Goal: Information Seeking & Learning: Learn about a topic

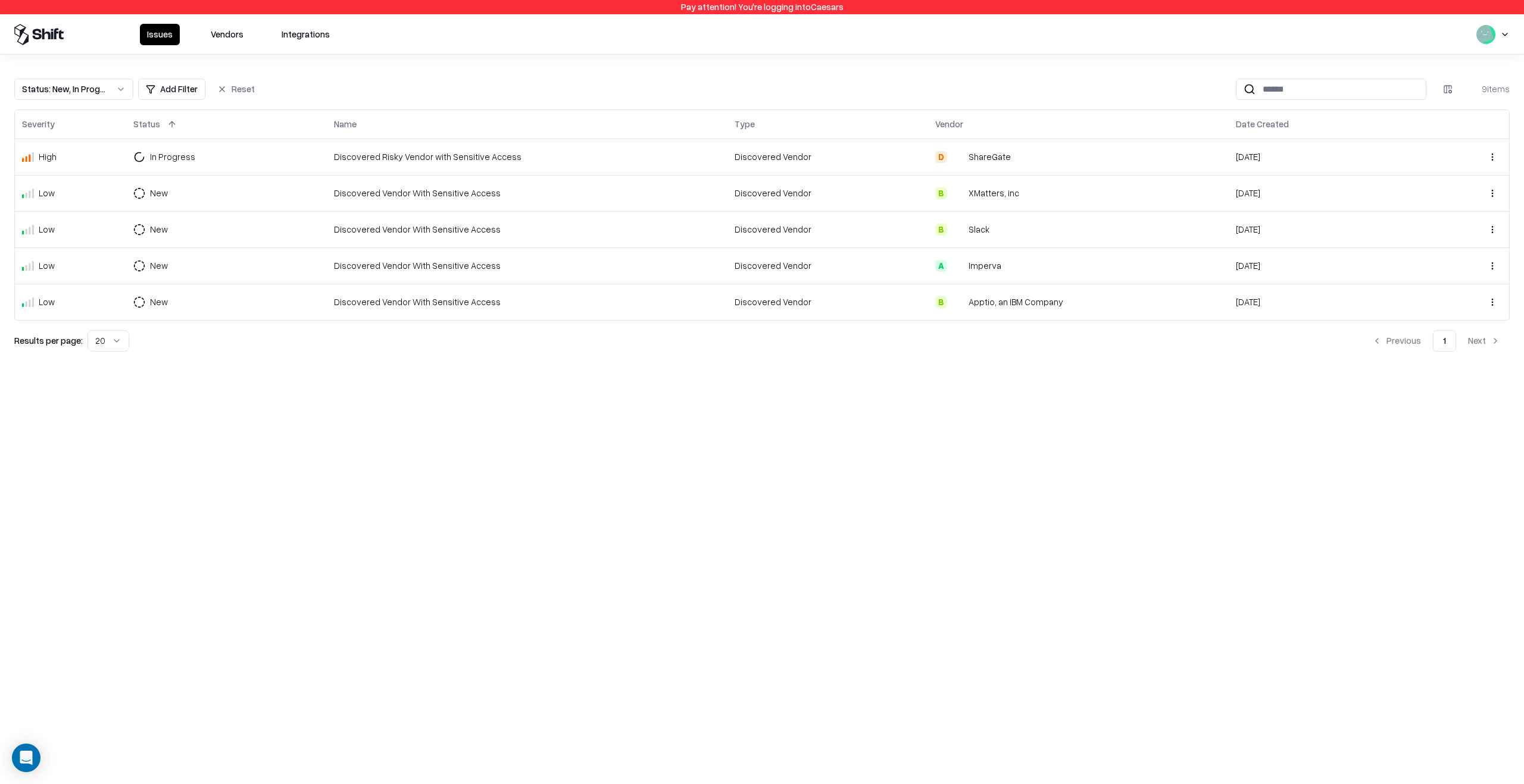
click at [1500, 33] on html "Pay attention! You're logging into Caesars Issues Vendors Integrations Status :…" at bounding box center [762, 392] width 1524 height 784
click at [1442, 87] on div "Log out" at bounding box center [1478, 95] width 198 height 24
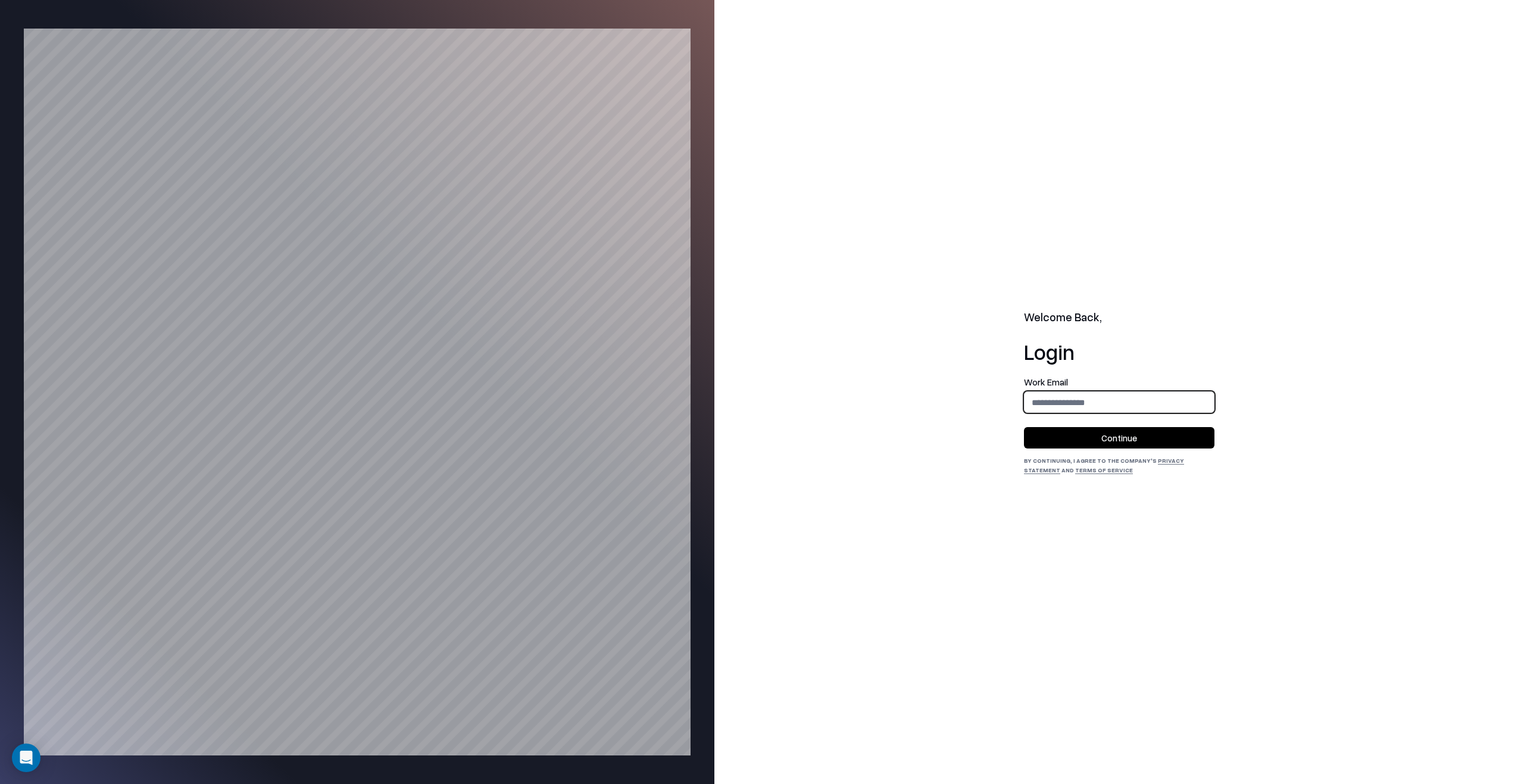
click at [1068, 402] on input "email" at bounding box center [1119, 402] width 189 height 22
type input "**********"
click at [1108, 436] on button "Continue" at bounding box center [1120, 437] width 191 height 21
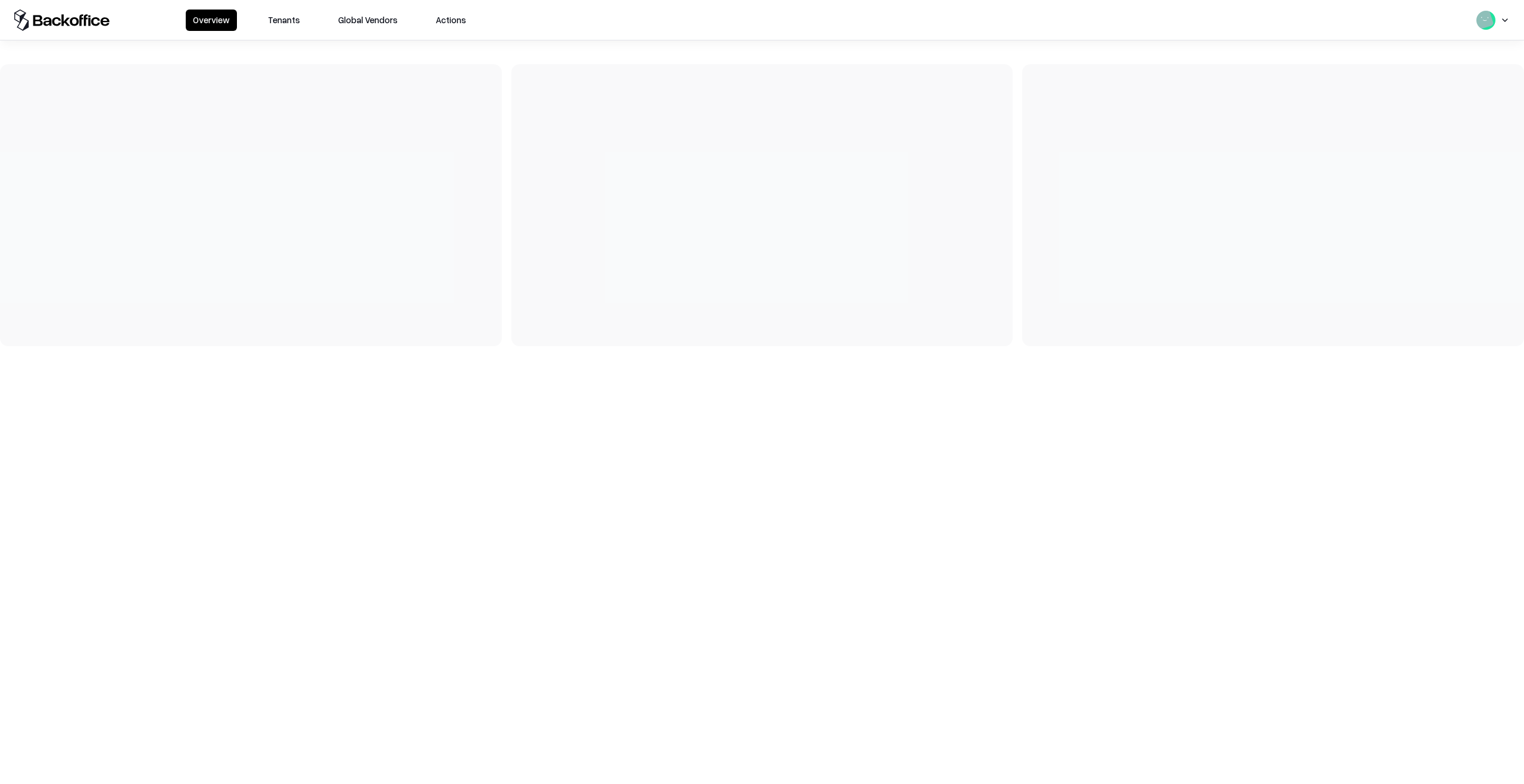
click at [290, 25] on button "Tenants" at bounding box center [284, 20] width 47 height 21
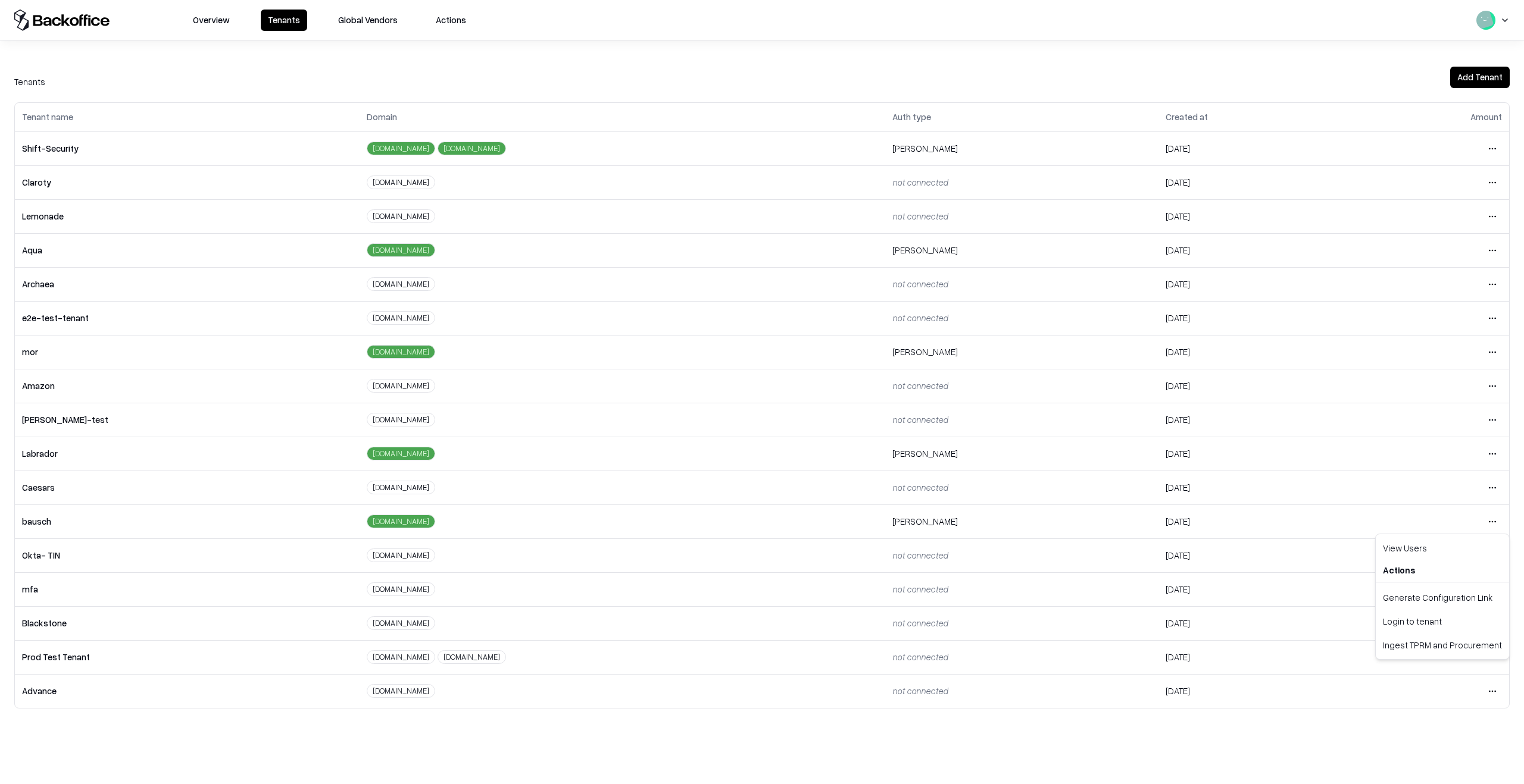
click at [1497, 519] on html "Overview Tenants Global Vendors Actions Tenants Add Tenant Tenant name Domain A…" at bounding box center [762, 392] width 1524 height 784
click at [1427, 620] on div "Login to tenant" at bounding box center [1442, 621] width 128 height 24
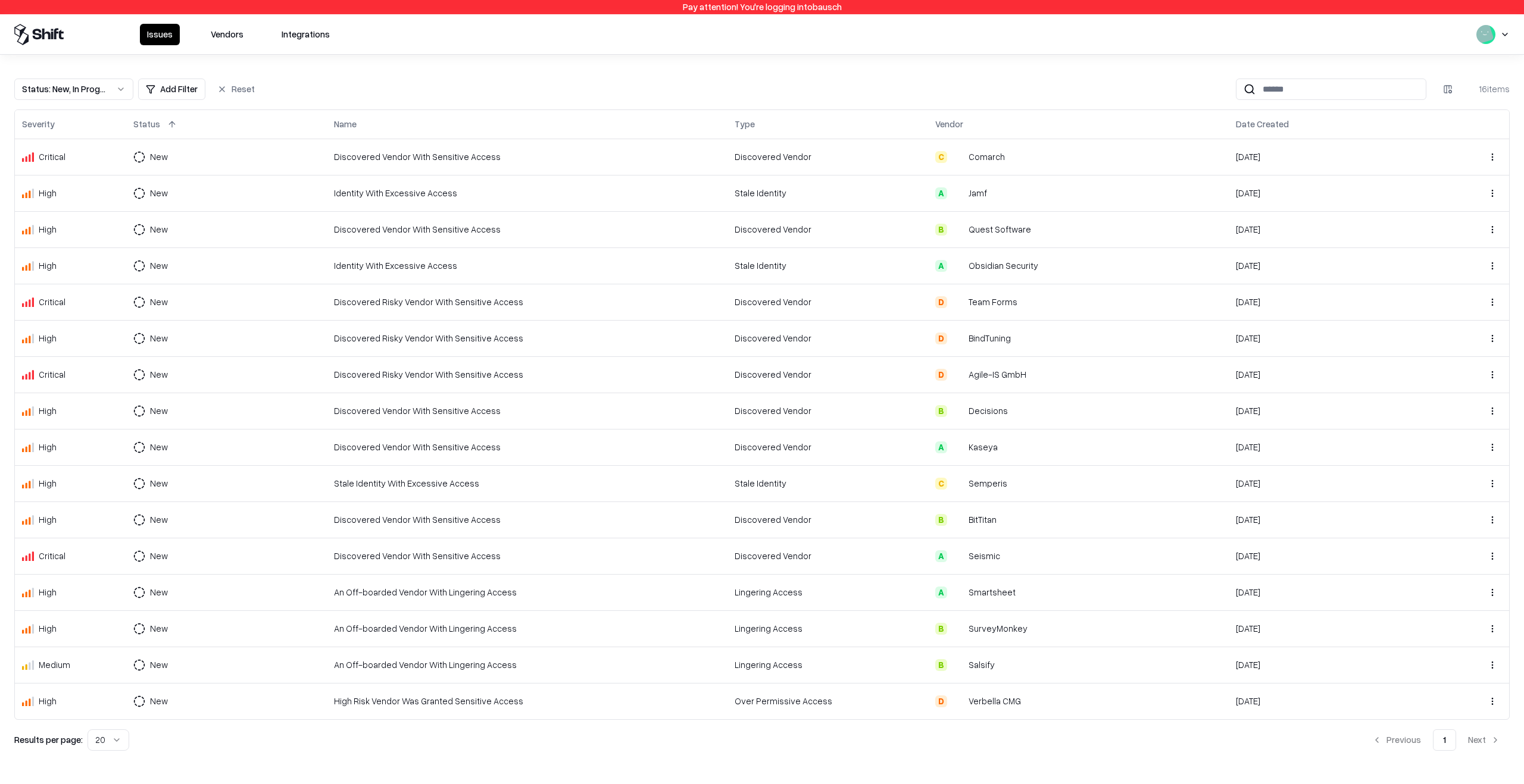
click at [784, 63] on div "Status : New, In Progress Add Filter Reset 16 items Severity Status Name Type V…" at bounding box center [762, 409] width 1524 height 710
click at [218, 40] on button "Vendors" at bounding box center [227, 34] width 47 height 21
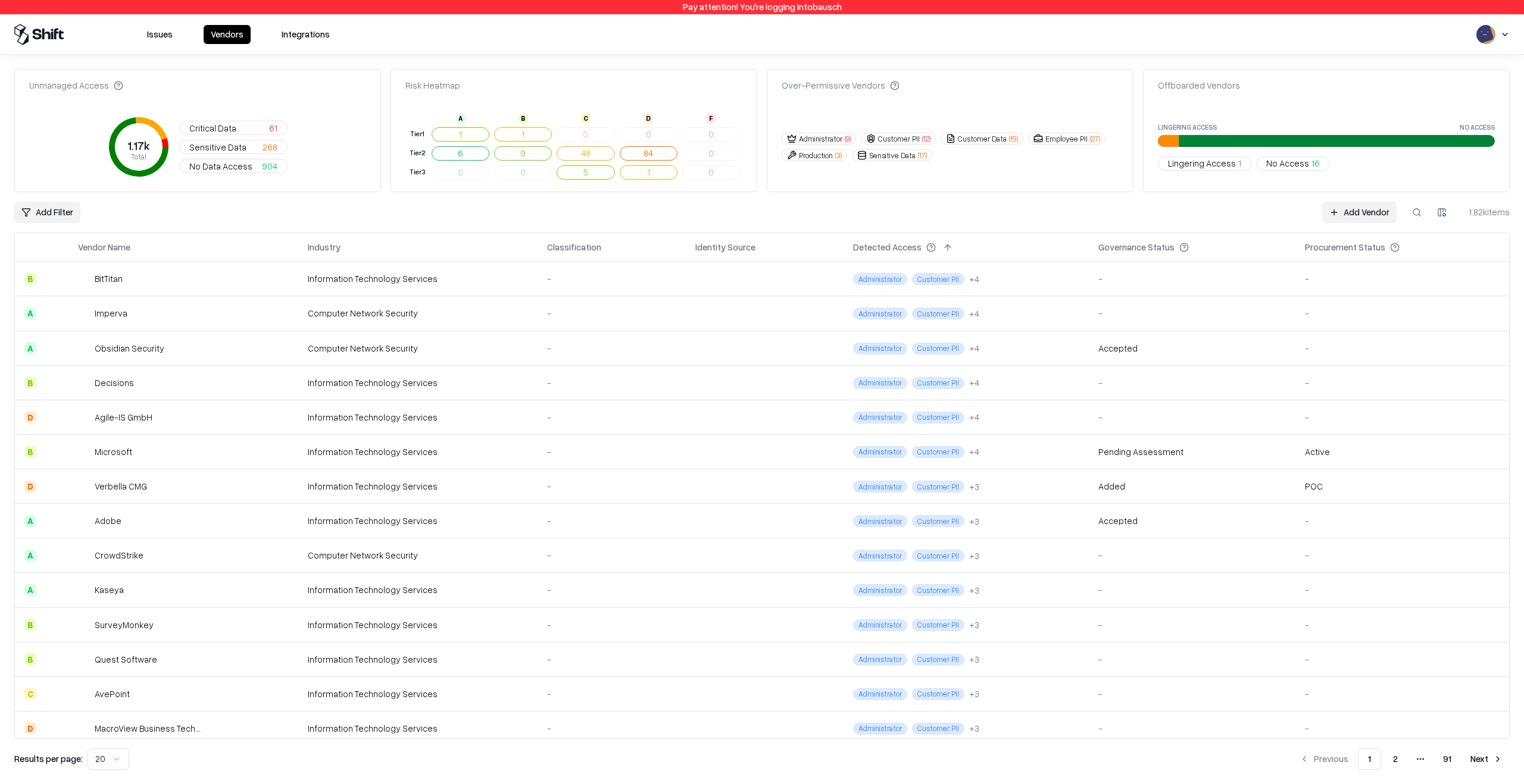
click at [1424, 211] on button at bounding box center [1416, 212] width 21 height 21
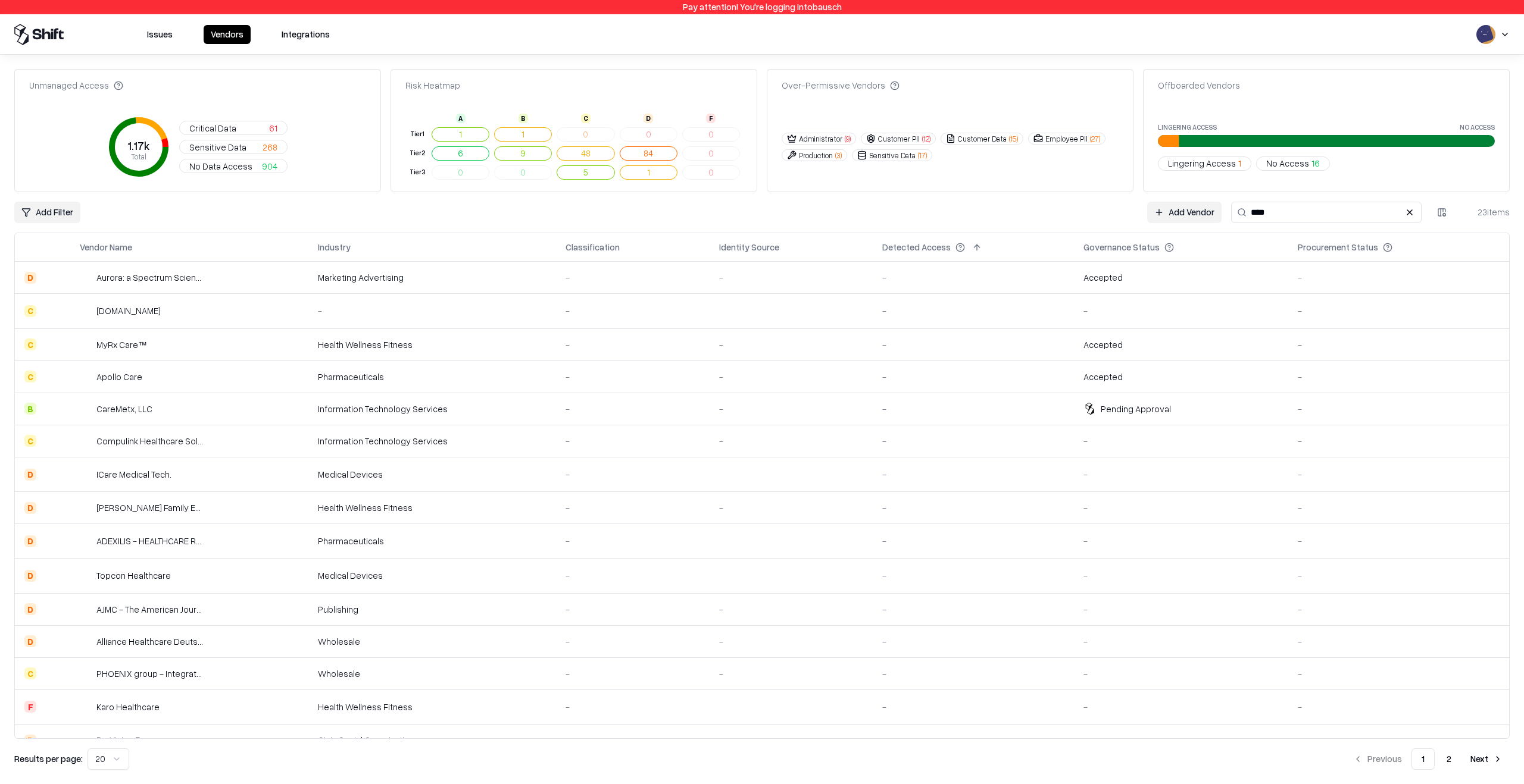
click at [196, 400] on td "CareMetx, LLC" at bounding box center [189, 409] width 237 height 32
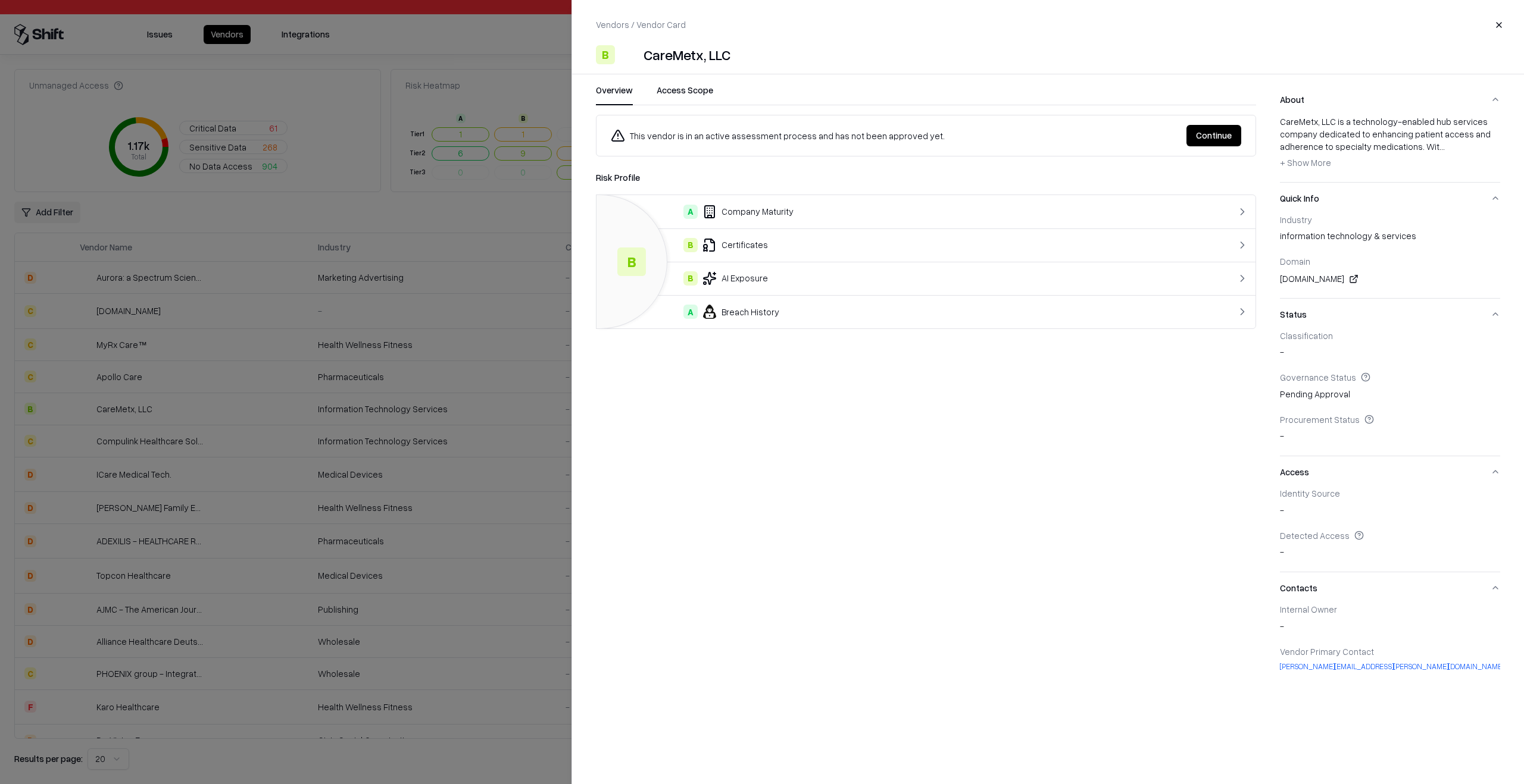
click at [867, 213] on div "A Company Maturity" at bounding box center [889, 212] width 566 height 14
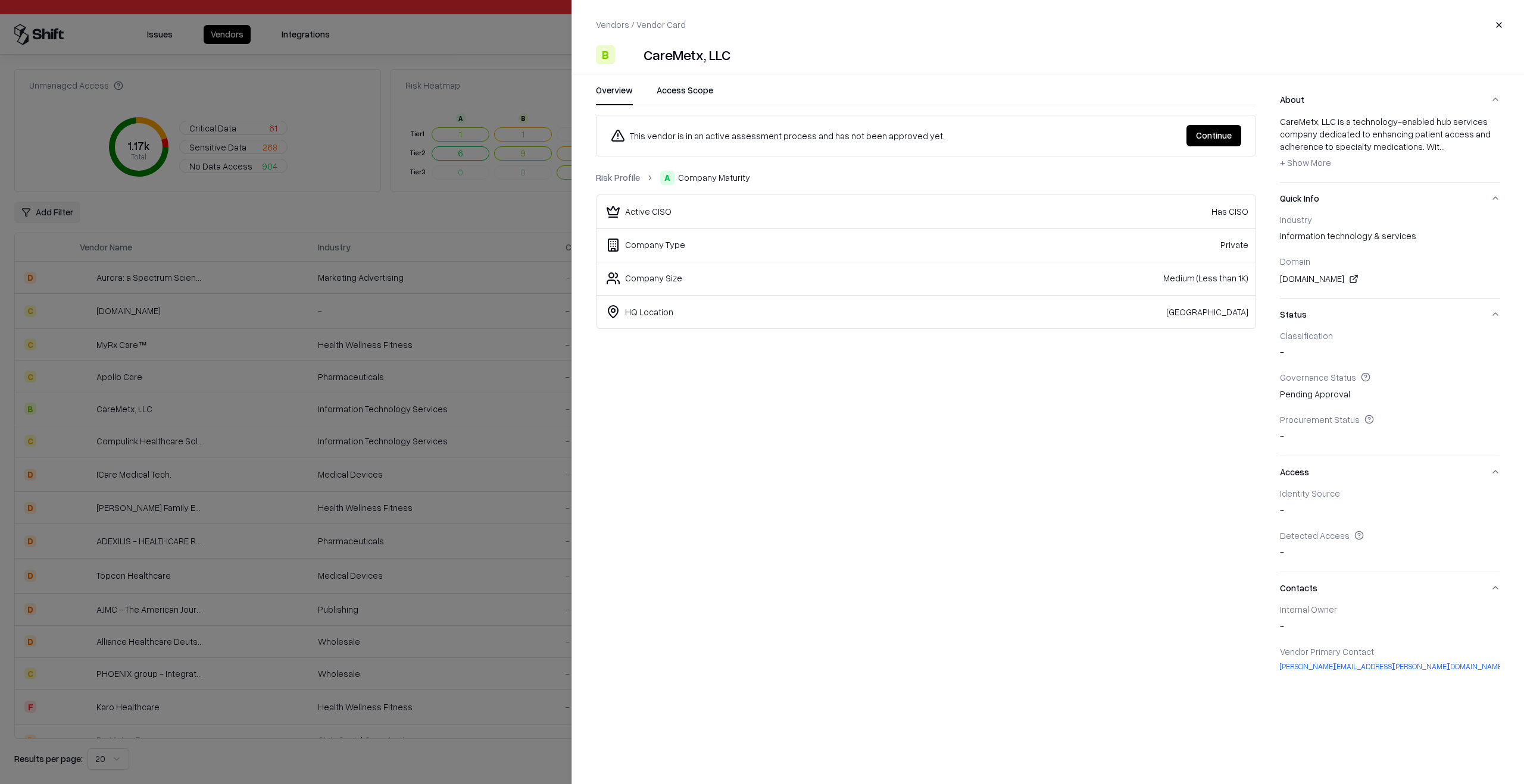
click at [824, 220] on td "Active CISO" at bounding box center [760, 211] width 327 height 33
click at [815, 365] on div "This vendor is in an active assessment process and has not been approved yet. C…" at bounding box center [926, 401] width 660 height 573
click at [618, 175] on link "Risk Profile" at bounding box center [618, 177] width 44 height 12
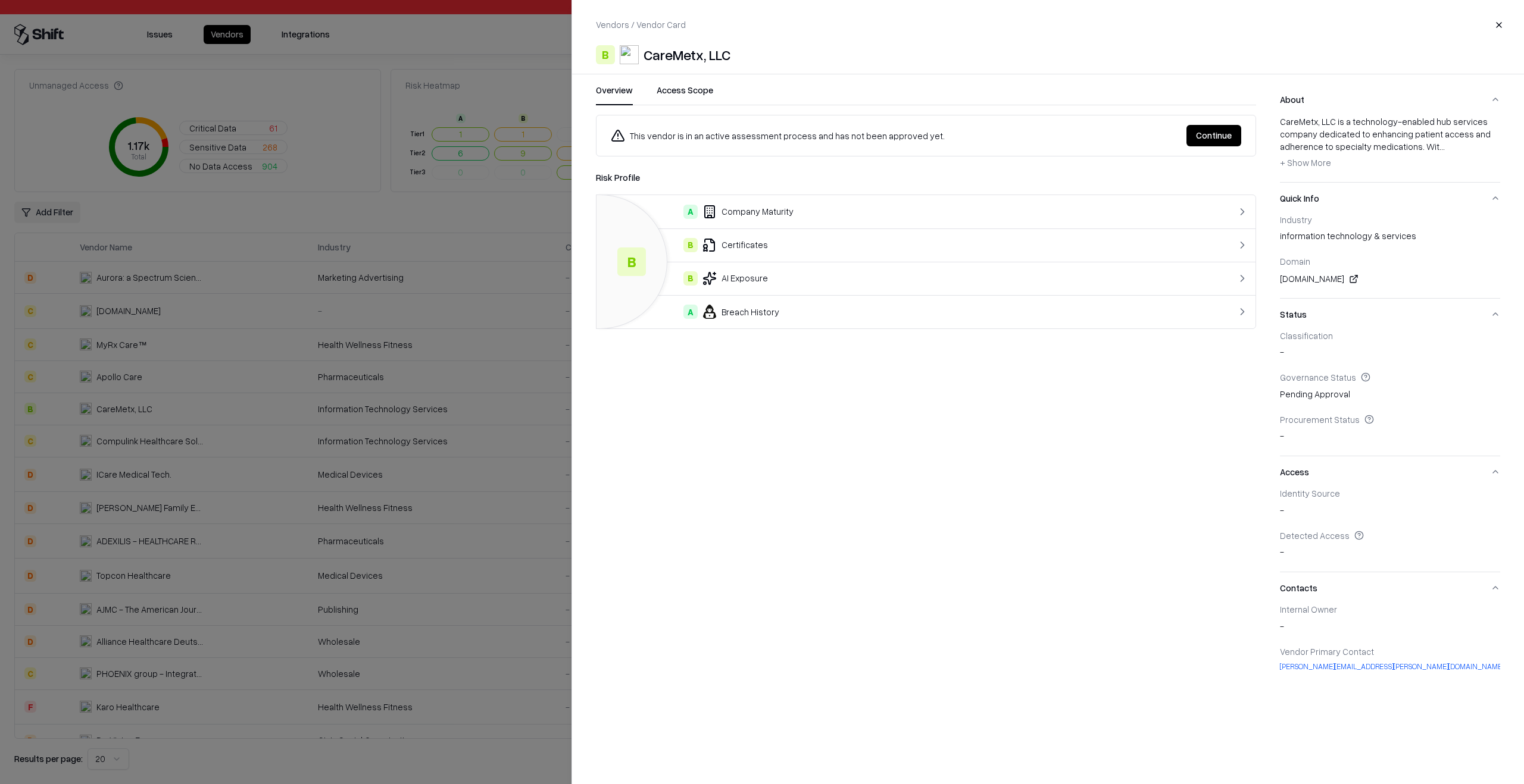
click at [746, 251] on div "B Certificates" at bounding box center [889, 245] width 566 height 14
click at [616, 171] on link "Risk Profile" at bounding box center [618, 177] width 44 height 12
click at [733, 269] on td "B AI Exposure" at bounding box center [889, 278] width 585 height 33
click at [624, 178] on link "Risk Profile" at bounding box center [618, 177] width 44 height 12
click at [766, 321] on td "A Breach History" at bounding box center [889, 311] width 585 height 33
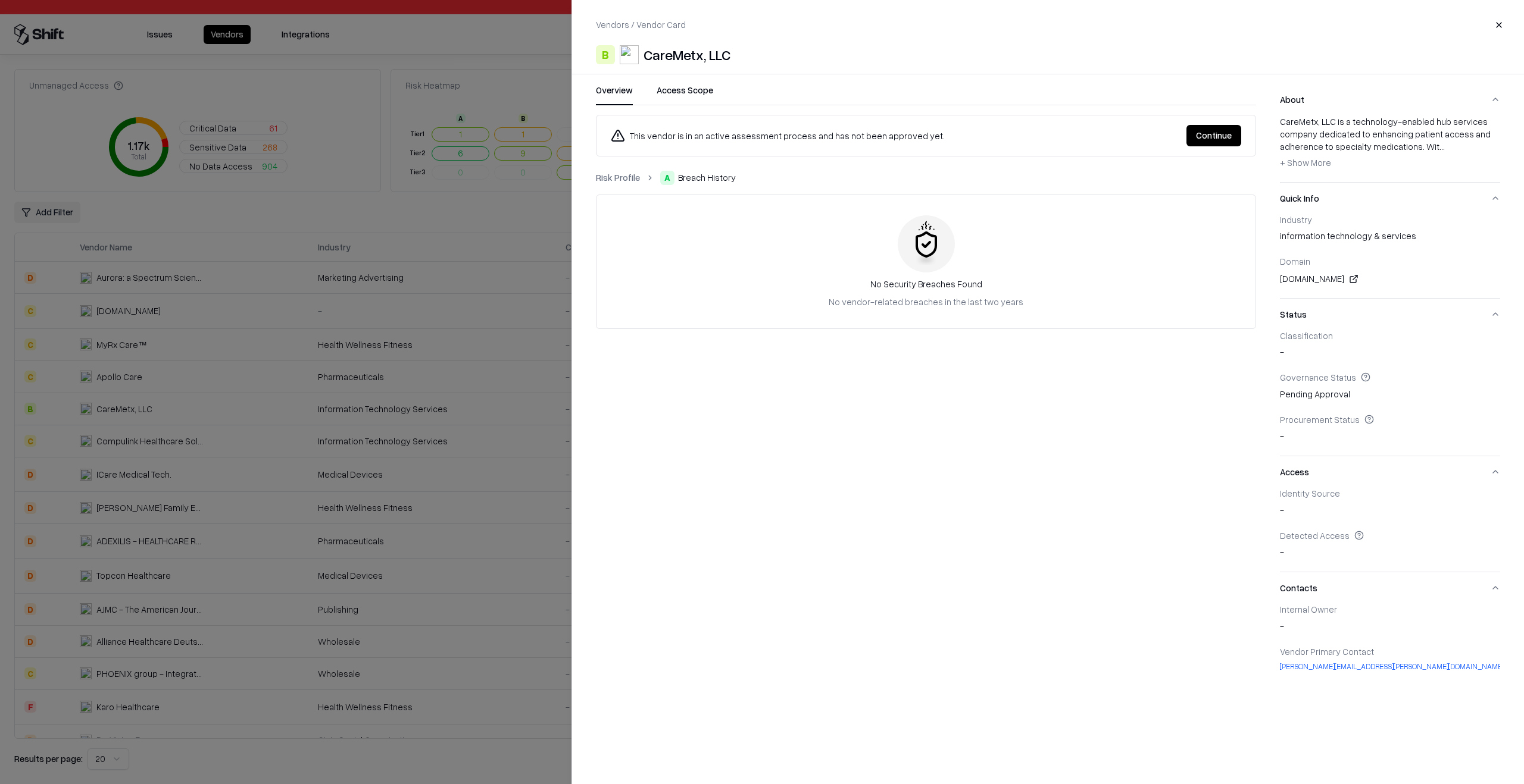
click at [630, 185] on ol "Risk Profile A Breach History" at bounding box center [926, 178] width 660 height 14
click at [627, 181] on link "Risk Profile" at bounding box center [618, 177] width 44 height 12
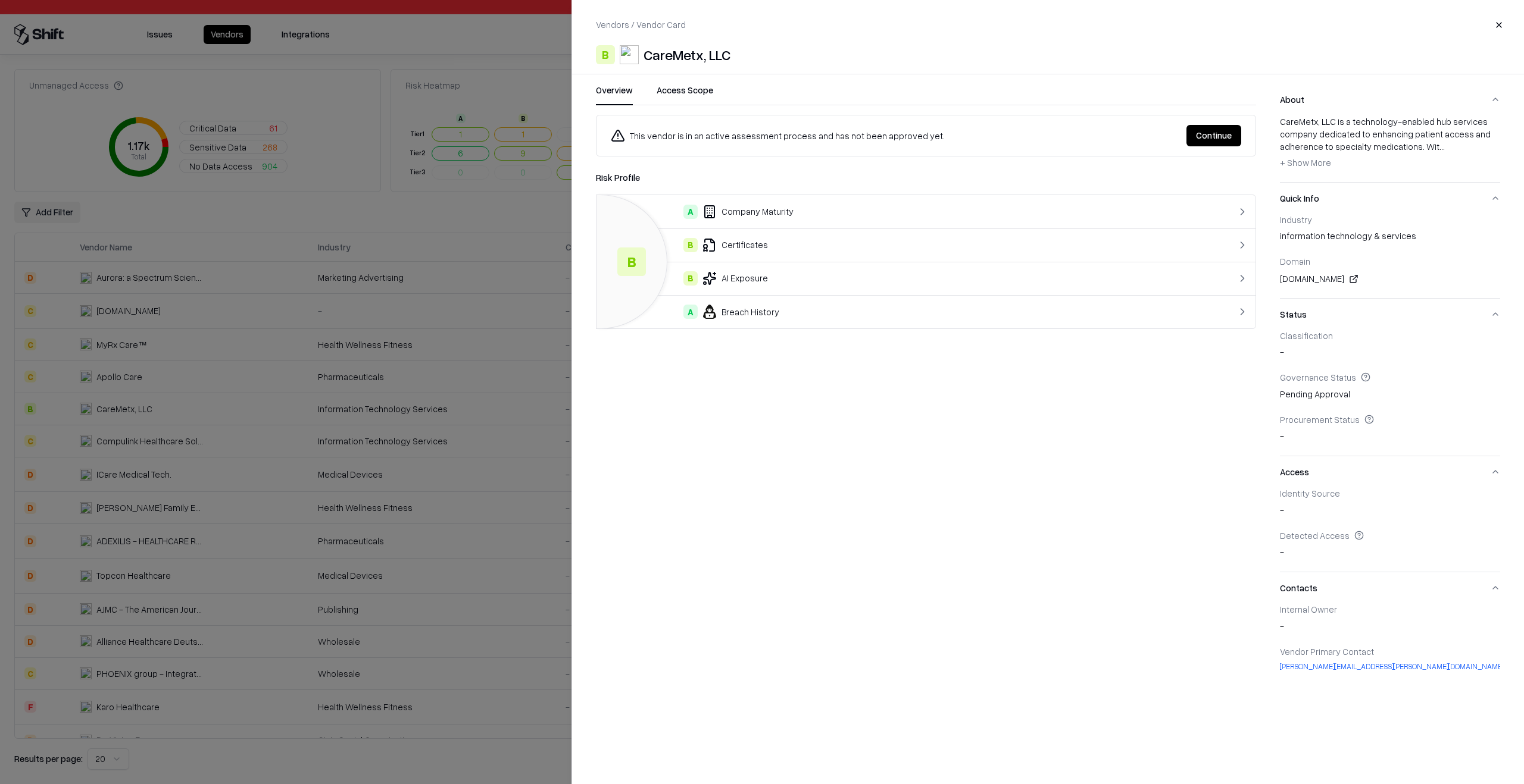
click at [874, 654] on div "This vendor is in an active assessment process and has not been approved yet. C…" at bounding box center [926, 401] width 660 height 573
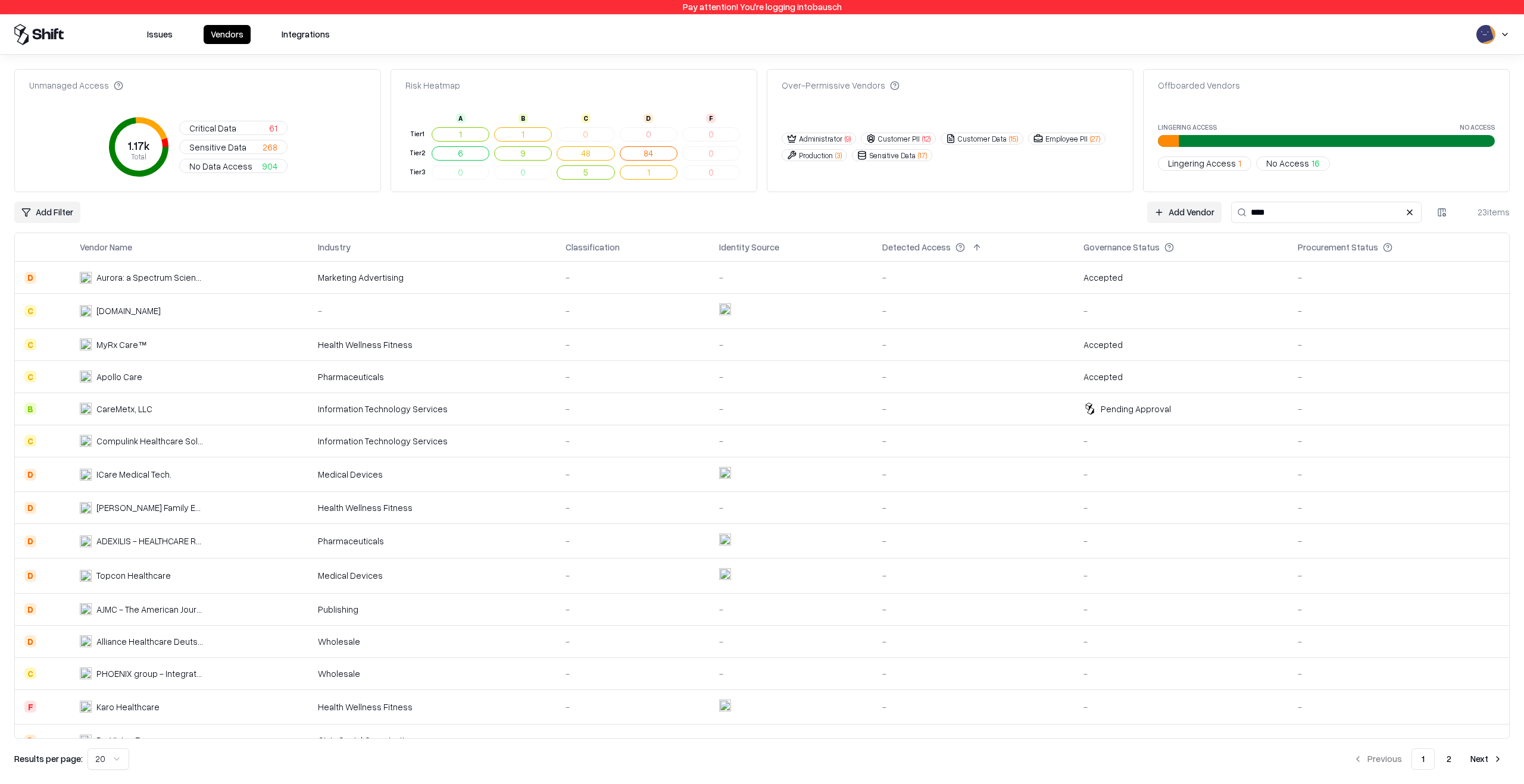
click at [1287, 211] on input "****" at bounding box center [1326, 212] width 191 height 21
type input "****"
click at [329, 408] on div "Information Technology Services" at bounding box center [432, 409] width 229 height 12
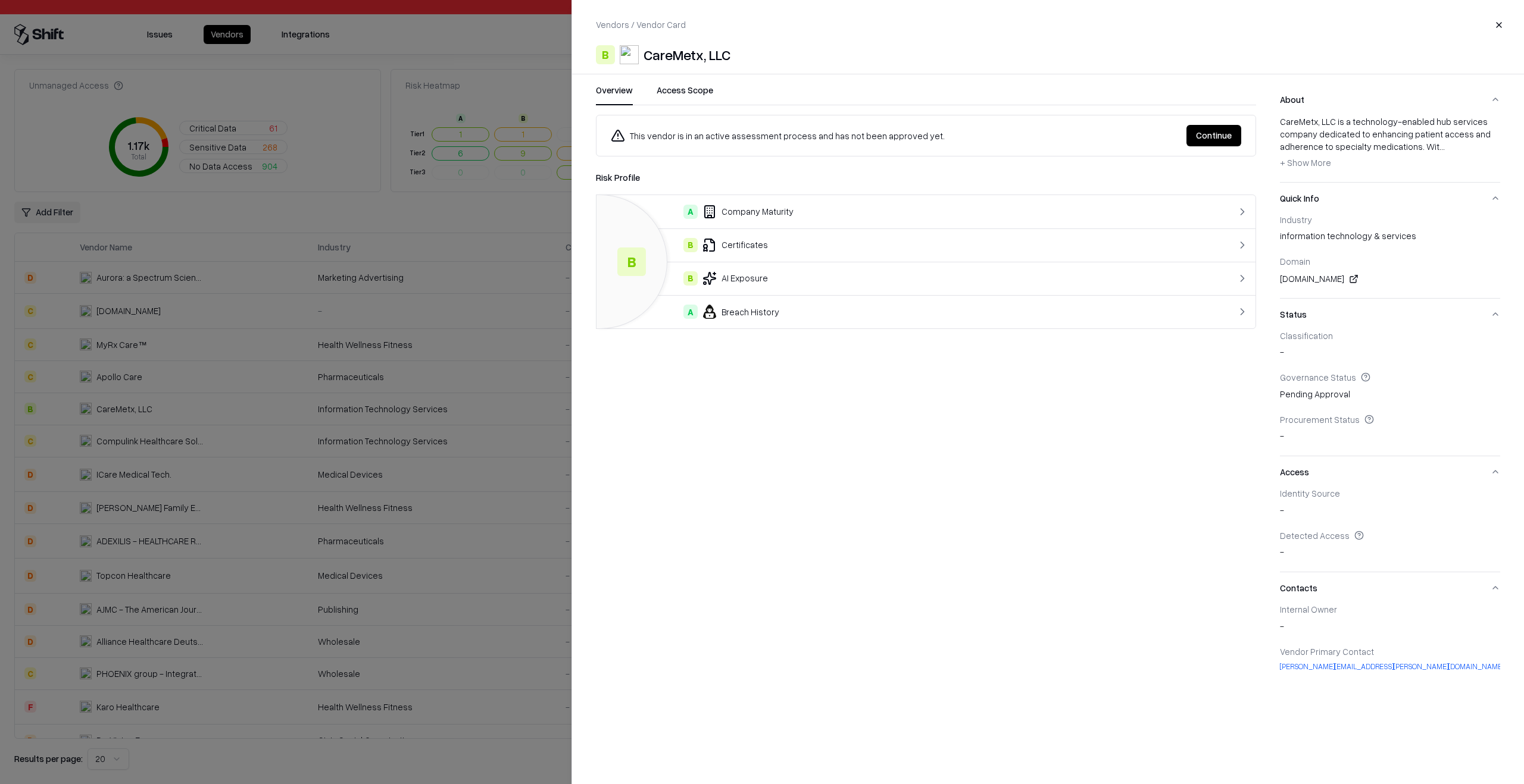
click at [849, 244] on div "B Certificates" at bounding box center [889, 245] width 566 height 14
